Goal: Information Seeking & Learning: Learn about a topic

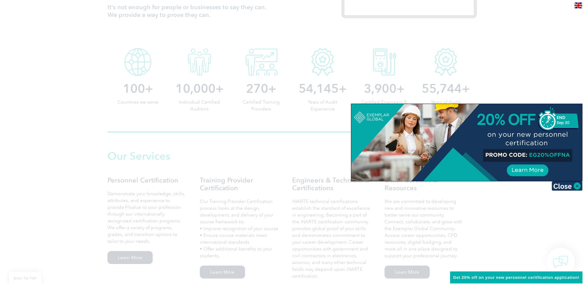
scroll to position [308, 0]
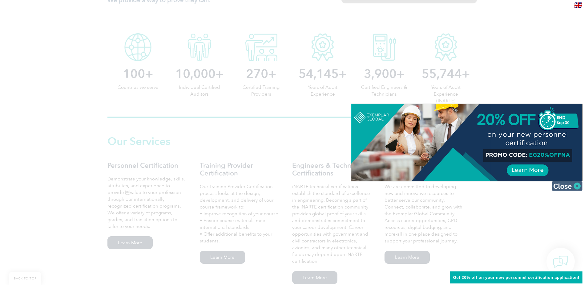
click at [573, 188] on img at bounding box center [567, 185] width 31 height 9
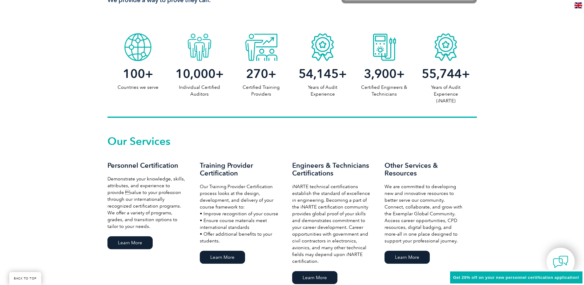
scroll to position [339, 0]
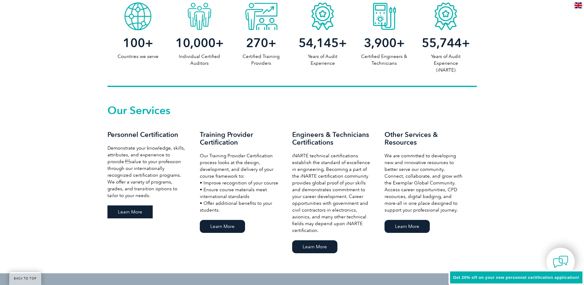
click at [139, 209] on link "Learn More" at bounding box center [129, 211] width 45 height 13
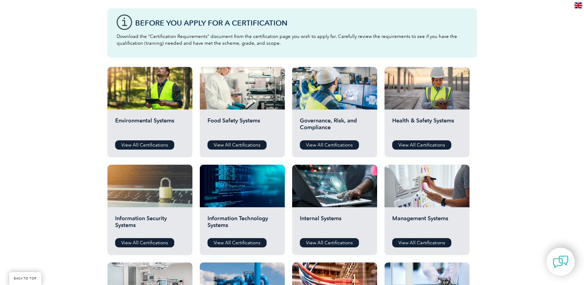
scroll to position [154, 0]
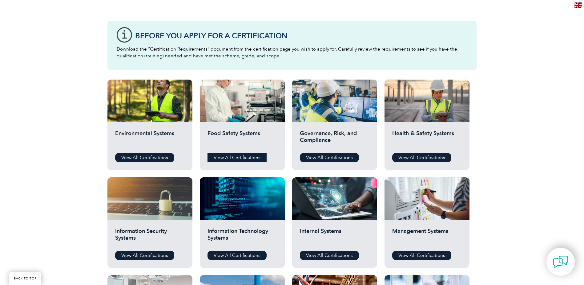
click at [228, 157] on link "View All Certifications" at bounding box center [237, 157] width 59 height 9
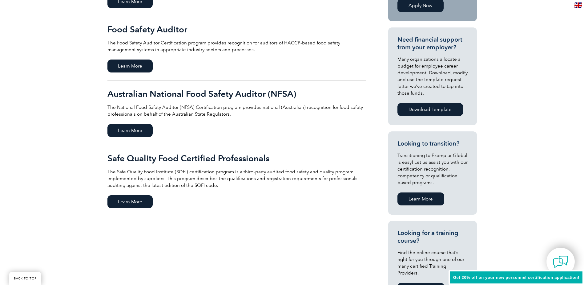
scroll to position [216, 0]
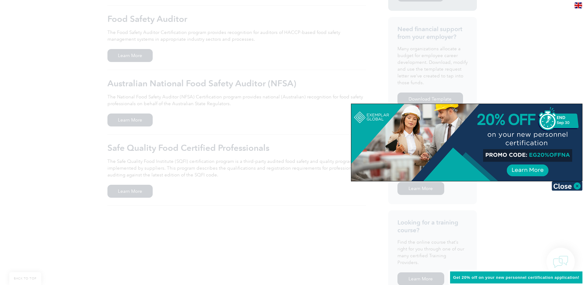
click at [197, 171] on div at bounding box center [292, 142] width 584 height 285
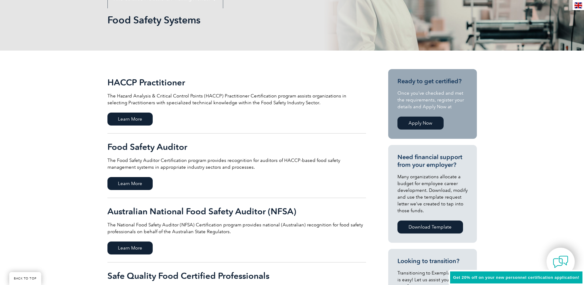
scroll to position [0, 0]
